Goal: Information Seeking & Learning: Learn about a topic

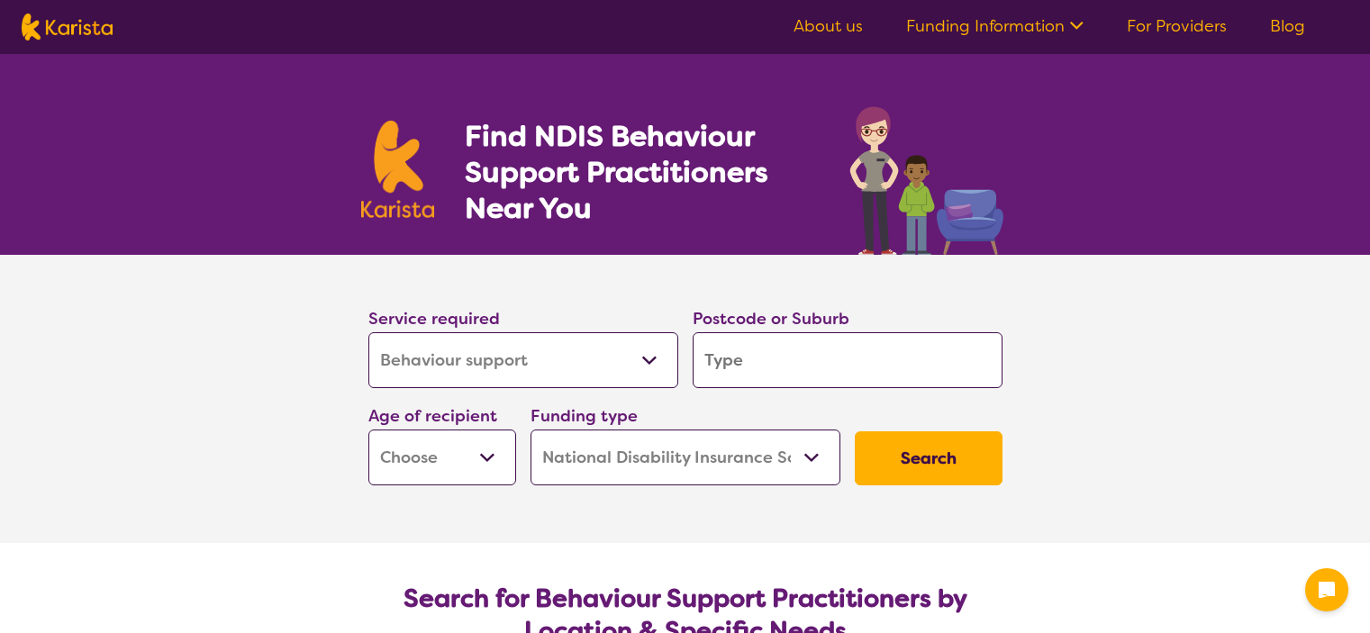
select select "Behaviour support"
select select "NDIS"
select select "Behaviour support"
select select "NDIS"
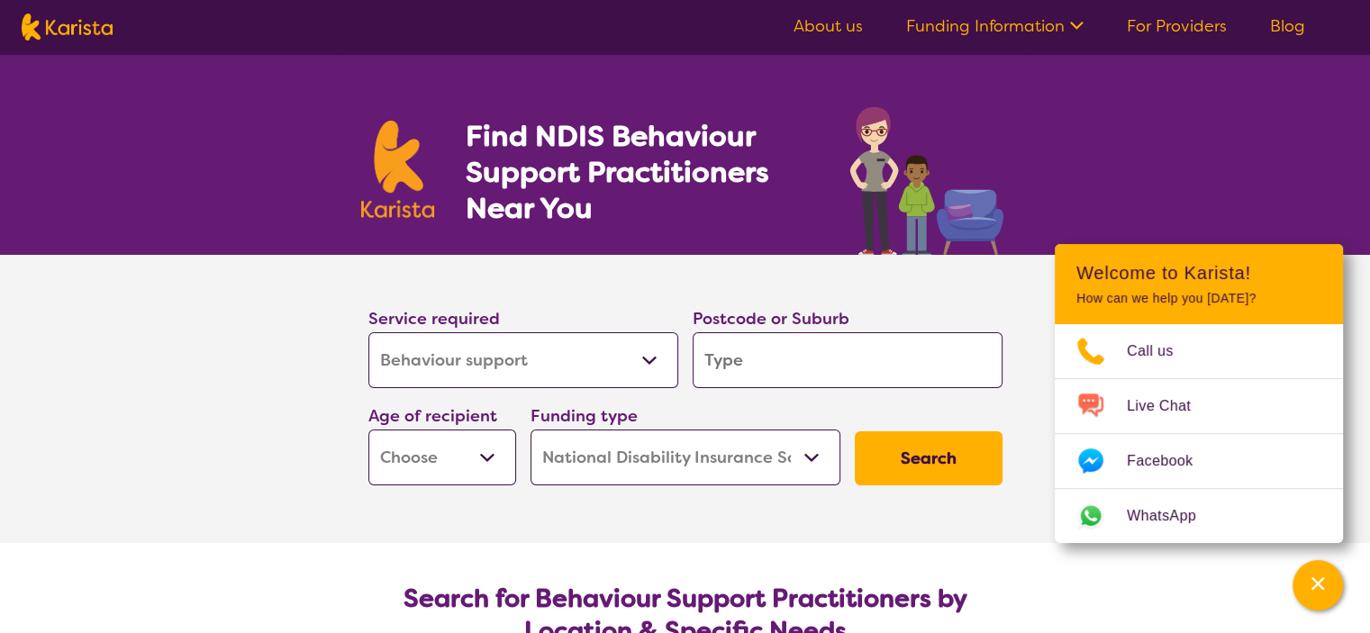
click at [649, 359] on select "Allied Health Assistant Assessment ([MEDICAL_DATA] or [MEDICAL_DATA]) Behaviour…" at bounding box center [523, 360] width 310 height 56
click at [368, 332] on select "Allied Health Assistant Assessment ([MEDICAL_DATA] or [MEDICAL_DATA]) Behaviour…" at bounding box center [523, 360] width 310 height 56
click at [783, 370] on input "search" at bounding box center [848, 360] width 310 height 56
type input "3"
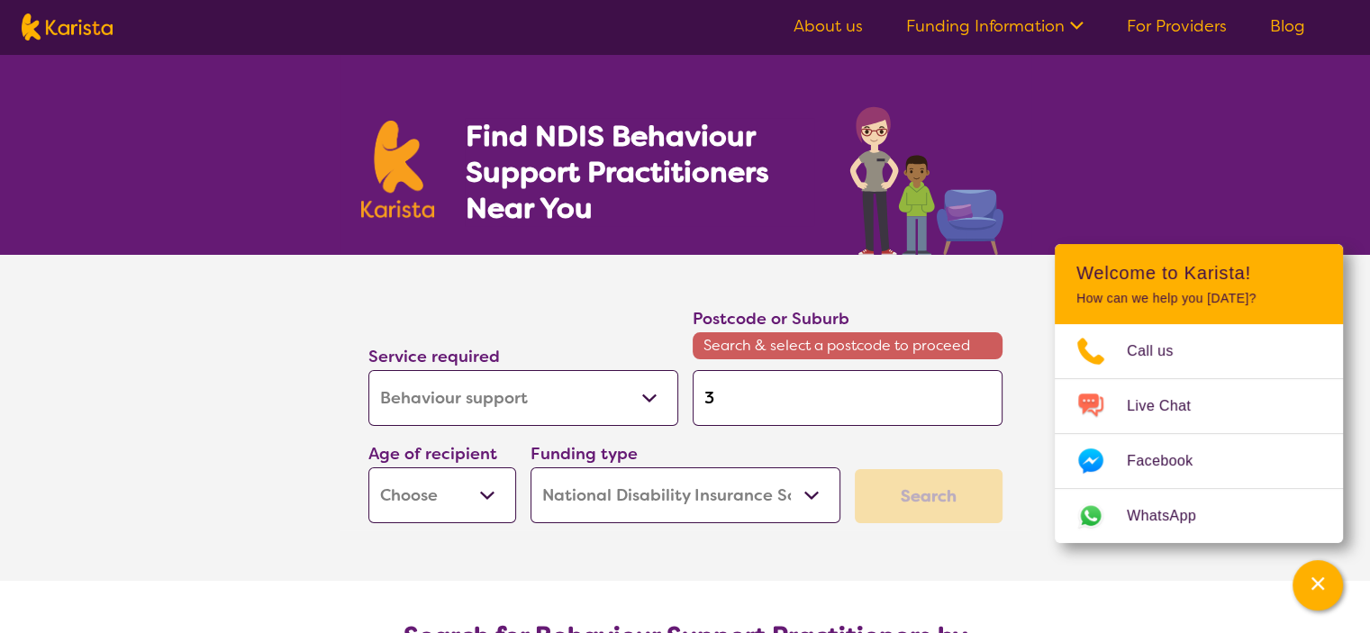
type input "30"
type input "303"
type input "3030"
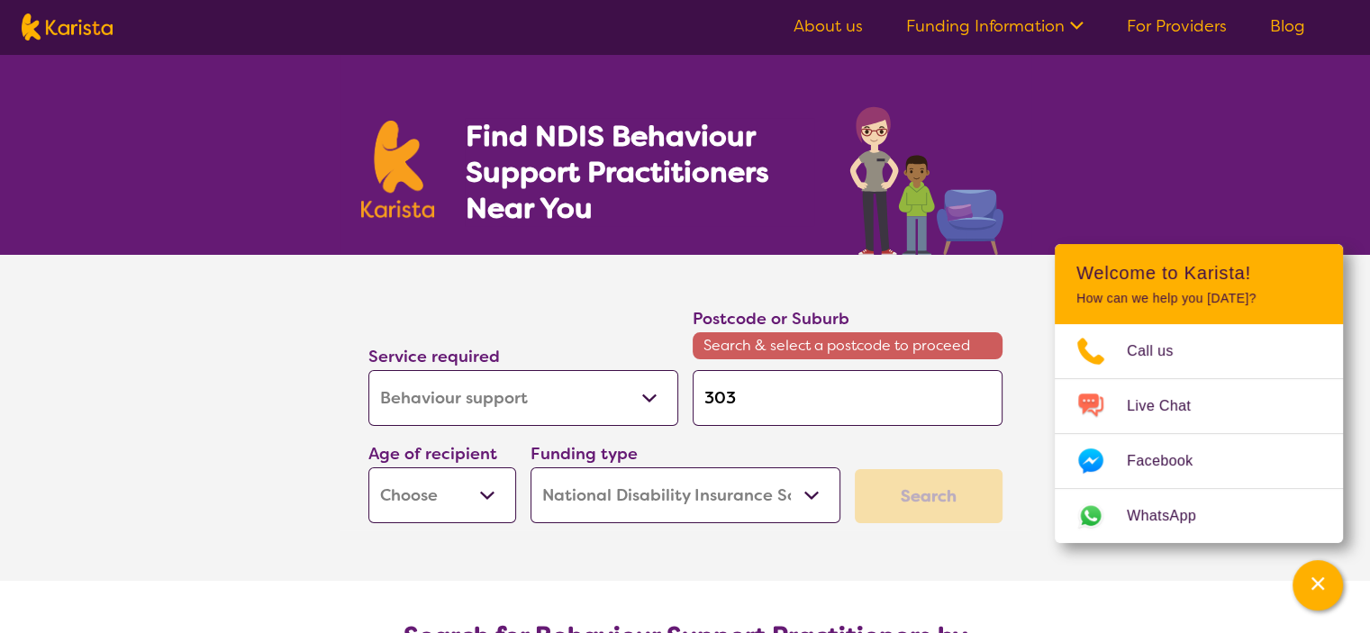
type input "3030"
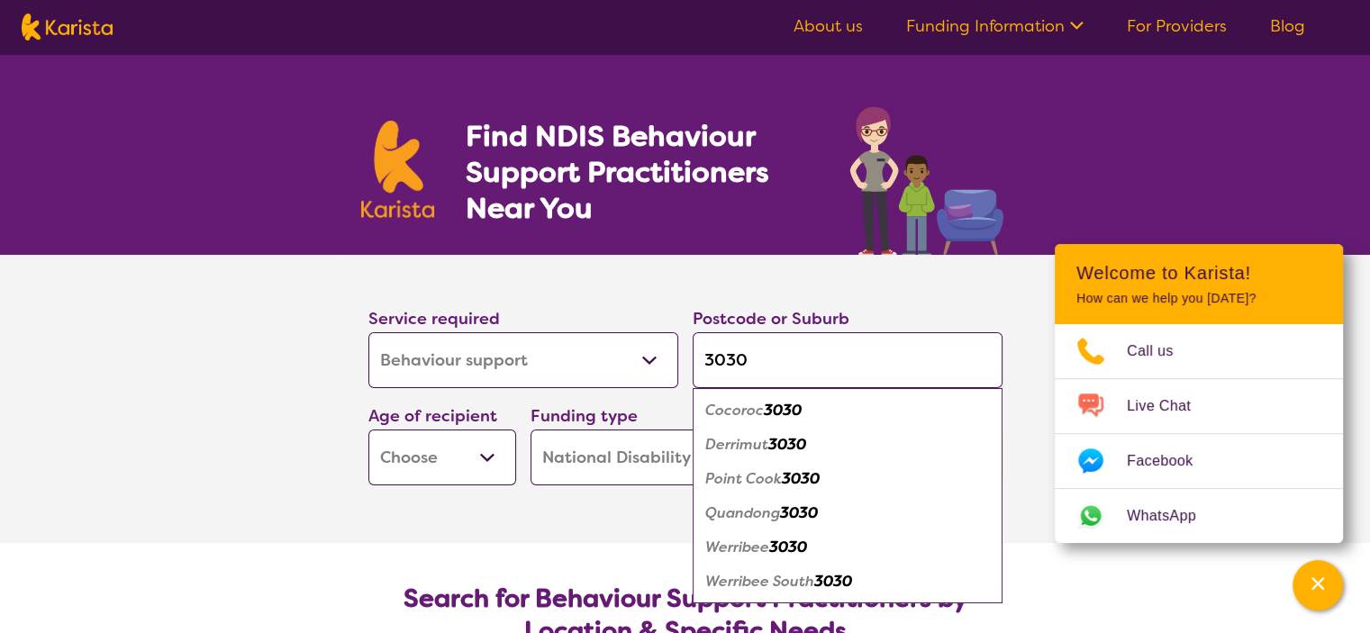
type input "3030"
click at [749, 481] on em "Point Cook" at bounding box center [743, 478] width 77 height 19
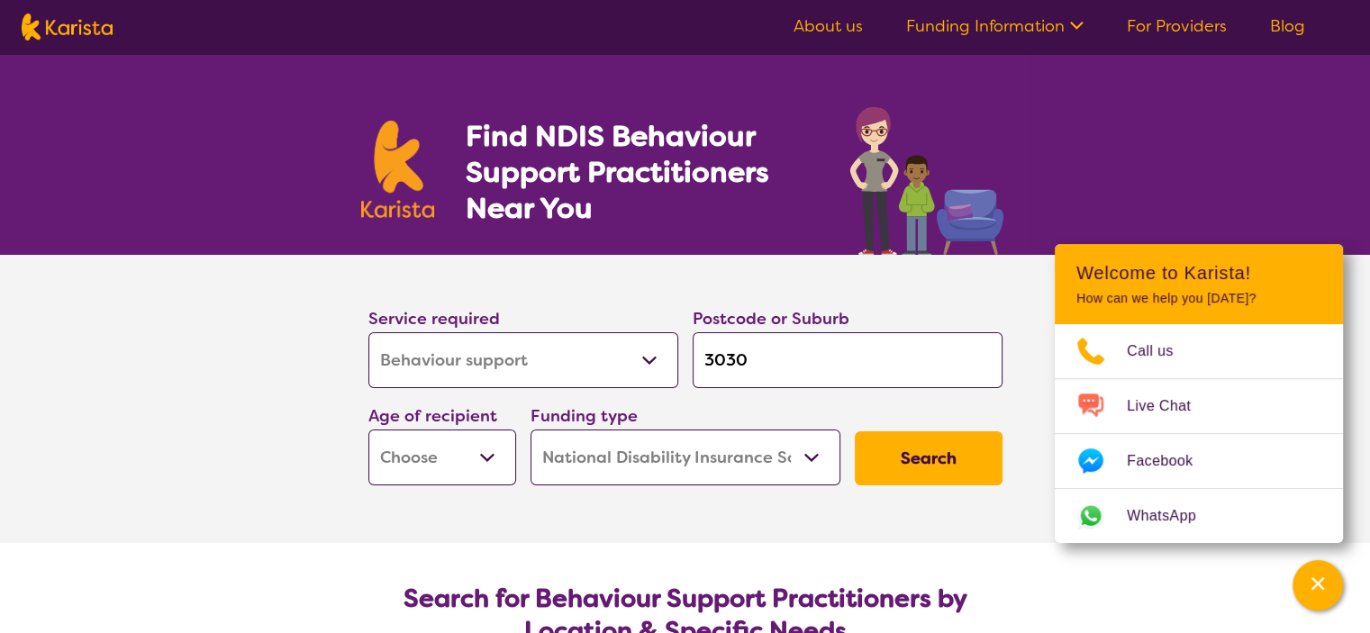
click at [490, 457] on select "Early Childhood - 0 to 9 Child - 10 to 11 Adolescent - 12 to 17 Adult - 18 to 6…" at bounding box center [442, 458] width 148 height 56
select select "EC"
click at [368, 430] on select "Early Childhood - 0 to 9 Child - 10 to 11 Adolescent - 12 to 17 Adult - 18 to 6…" at bounding box center [442, 458] width 148 height 56
select select "EC"
click at [814, 452] on select "Home Care Package (HCP) National Disability Insurance Scheme (NDIS) I don't know" at bounding box center [686, 458] width 310 height 56
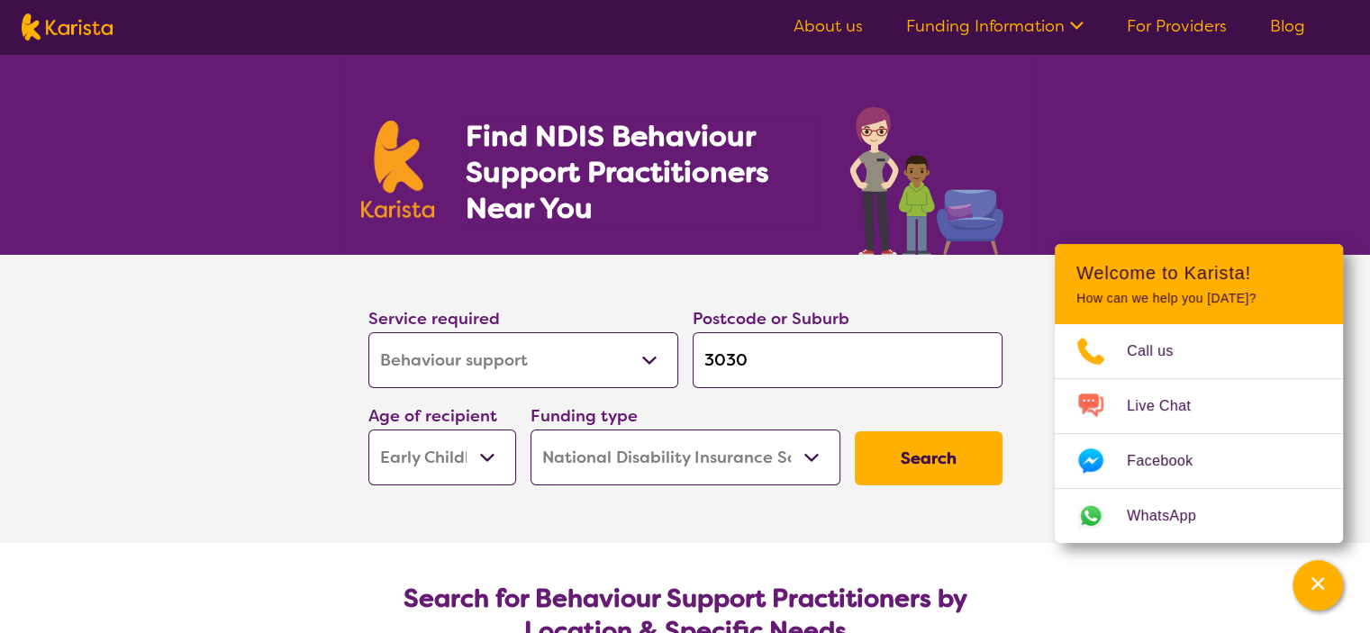
select select "i-don-t-know"
click at [531, 430] on select "Home Care Package (HCP) National Disability Insurance Scheme (NDIS) I don't know" at bounding box center [686, 458] width 310 height 56
select select "i-don-t-know"
click at [950, 453] on button "Search" at bounding box center [929, 459] width 148 height 54
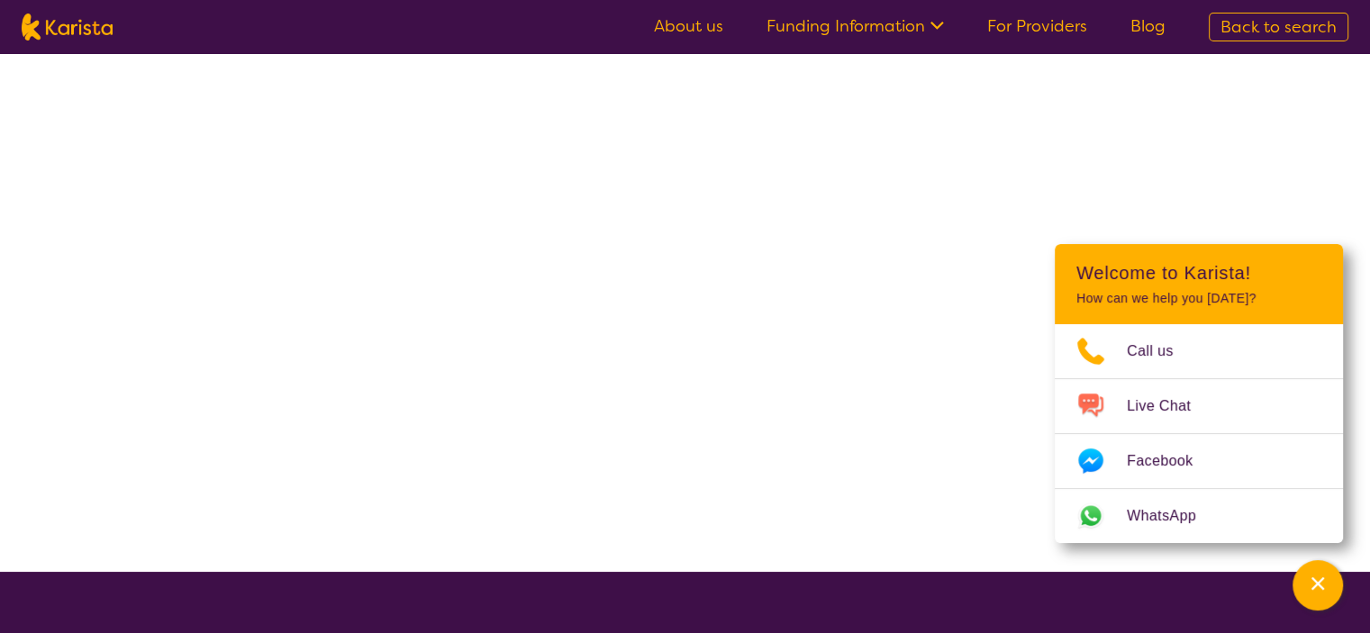
select select "Behaviour support"
select select "EC"
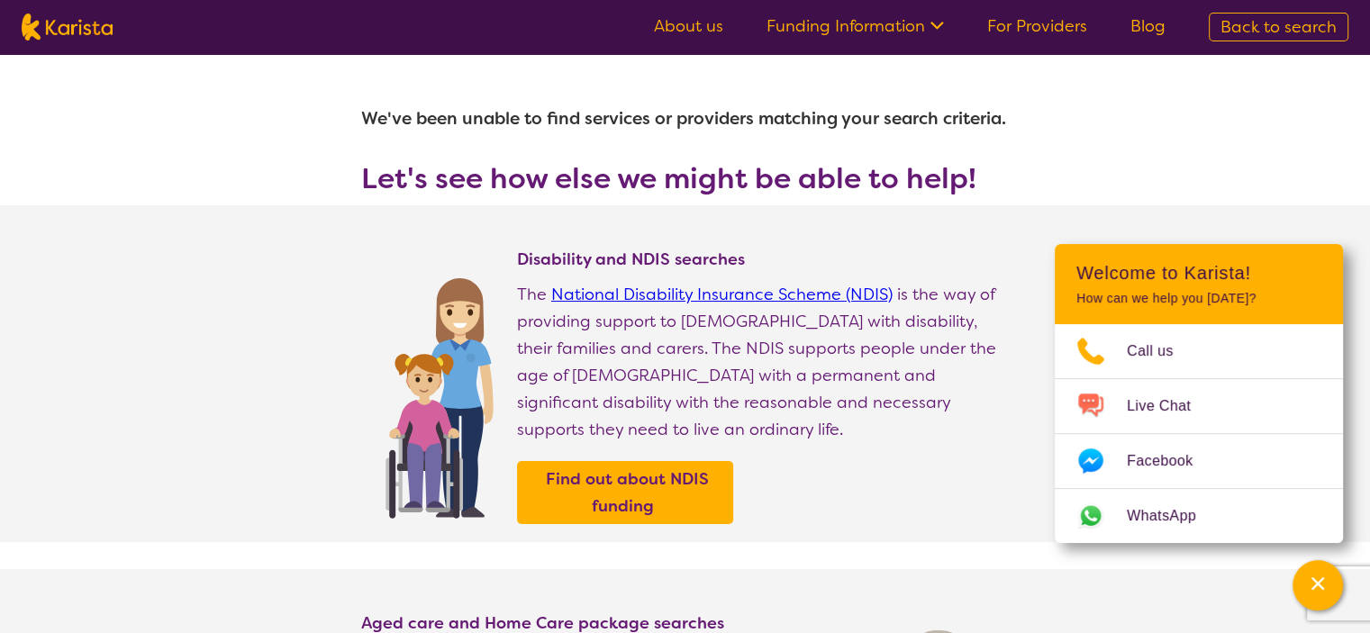
select select "Behaviour support"
select select "EC"
select select "NDIS"
select select "Behaviour support"
select select "EC"
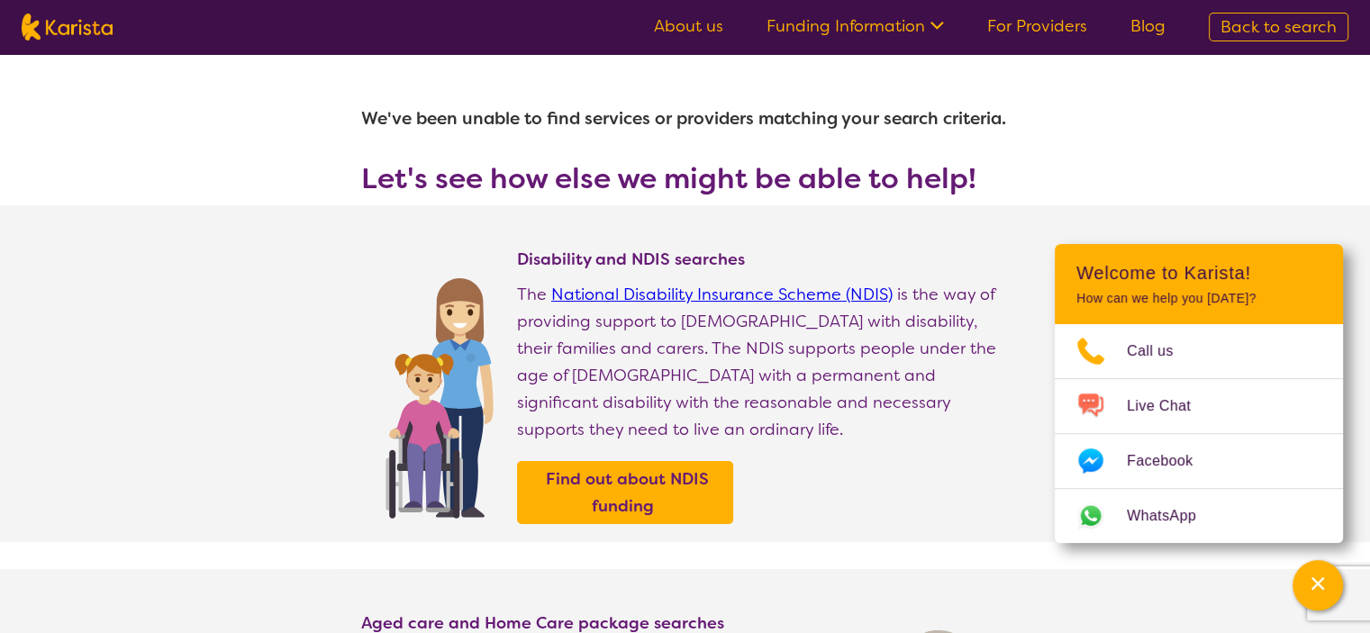
select select "NDIS"
